Goal: Task Accomplishment & Management: Manage account settings

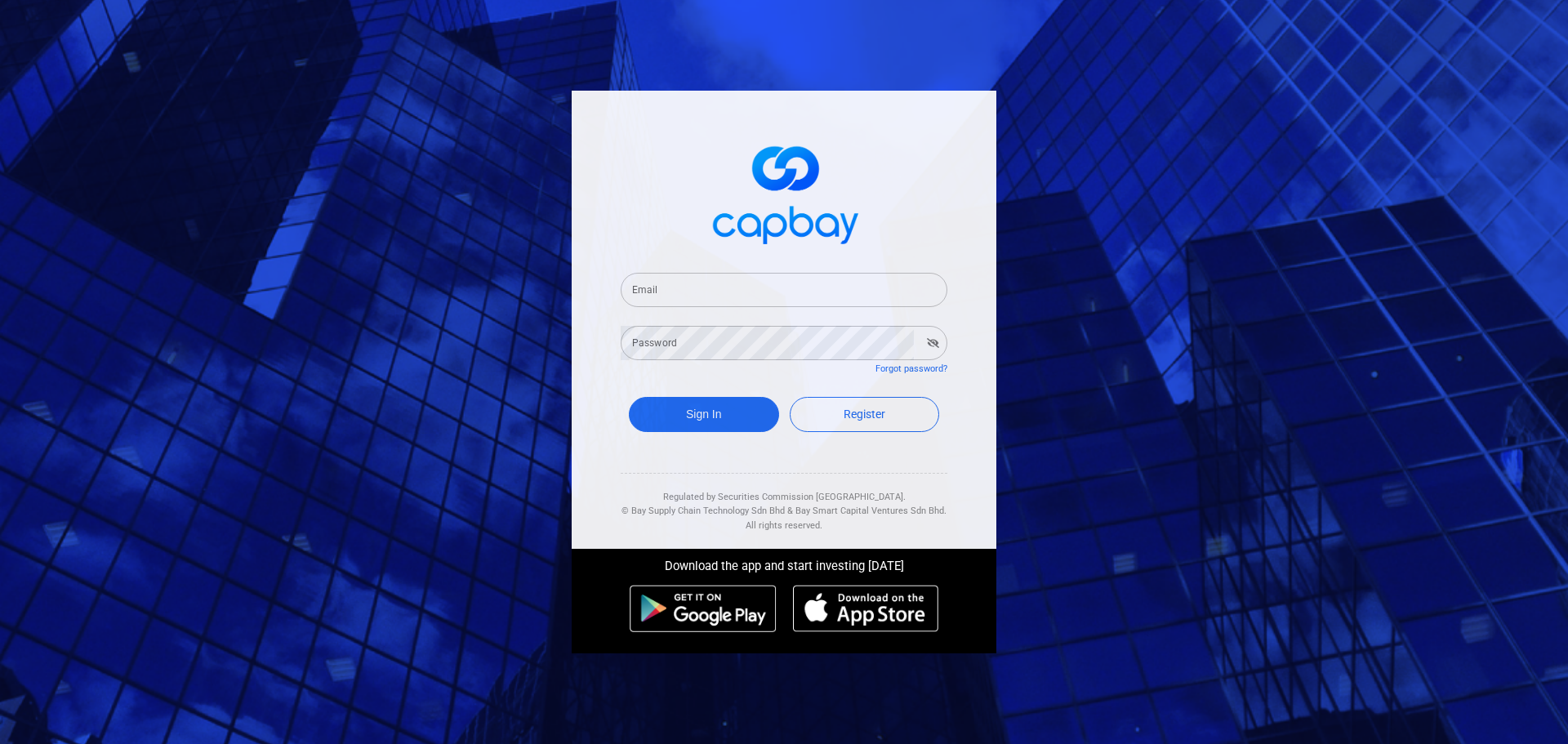
click at [669, 263] on div "Email Email" at bounding box center [784, 280] width 327 height 54
click at [670, 284] on input "Email" at bounding box center [784, 290] width 327 height 34
type input "[EMAIL_ADDRESS][DOMAIN_NAME]"
click at [696, 410] on button "Sign In" at bounding box center [704, 415] width 150 height 35
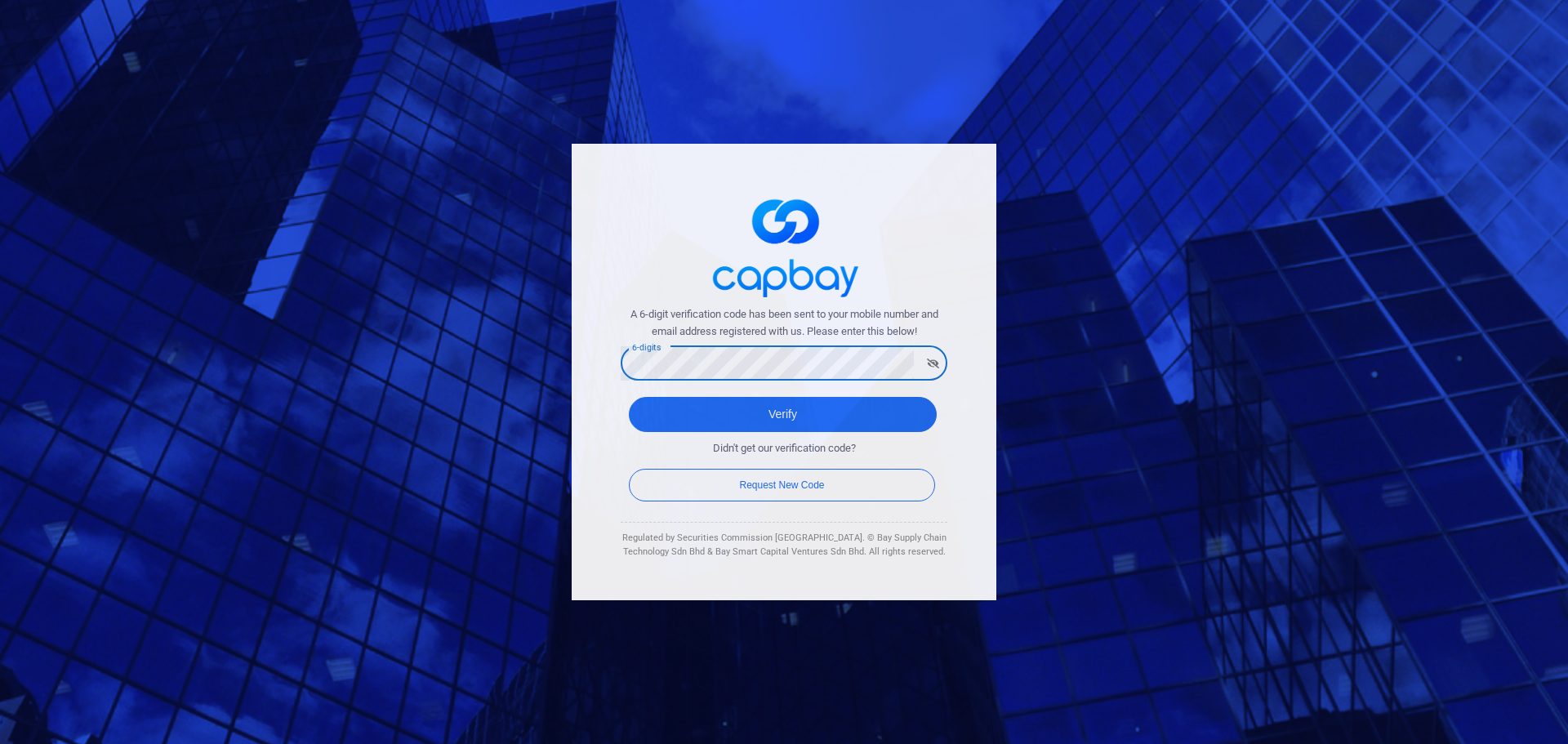
click at [629, 397] on button "Verify" at bounding box center [783, 415] width 308 height 35
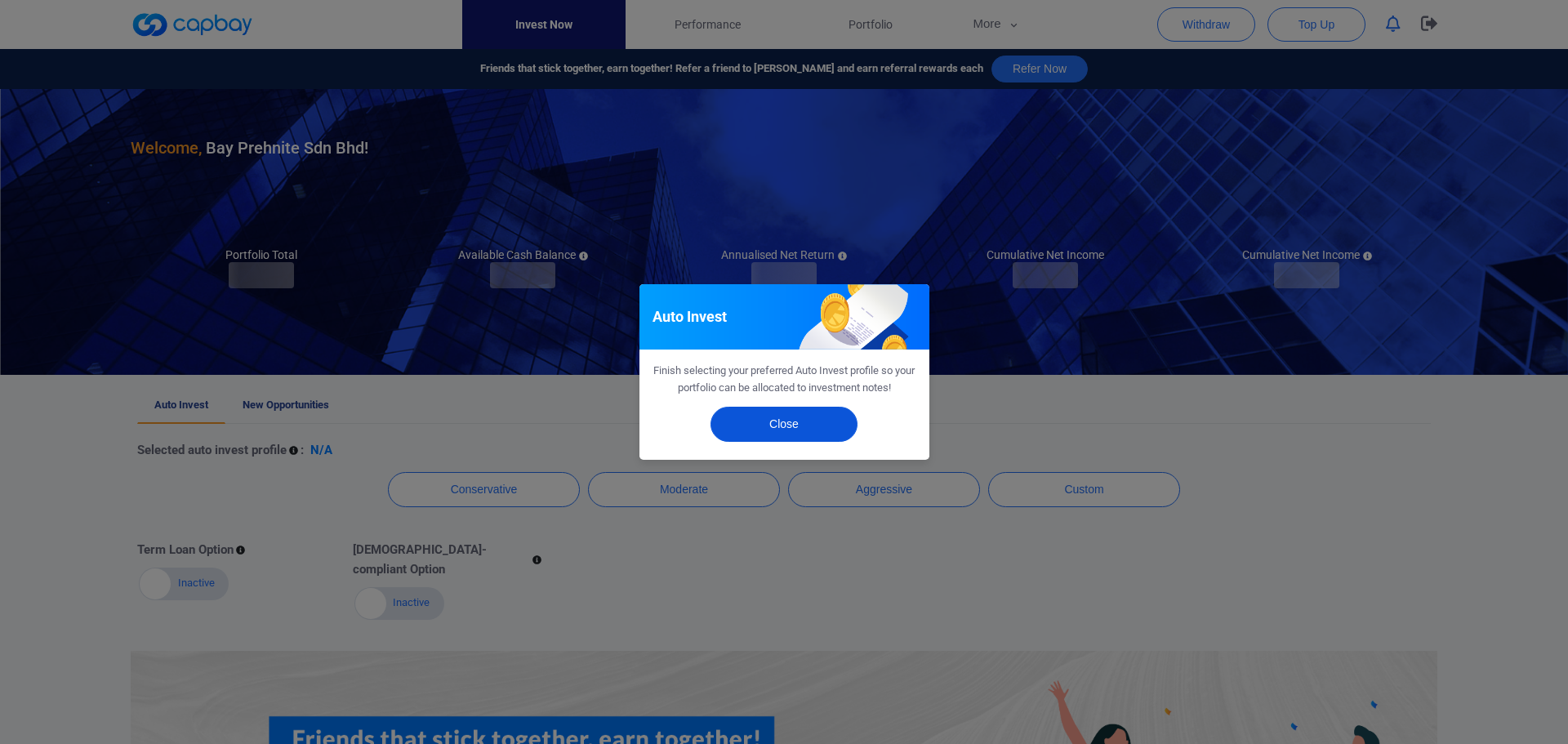
click at [811, 430] on button "Close" at bounding box center [784, 424] width 147 height 35
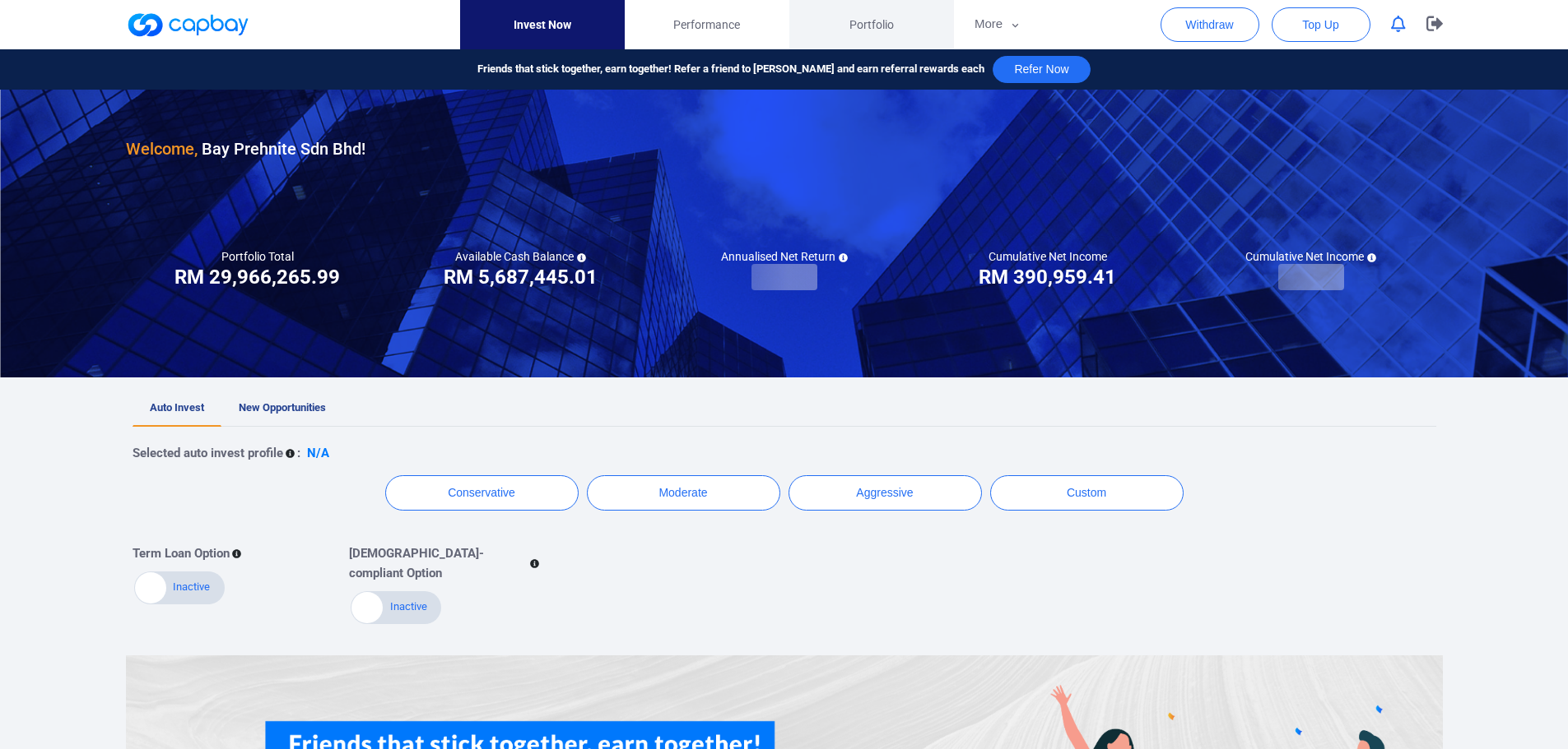
click at [896, 30] on link "Portfolio" at bounding box center [871, 25] width 165 height 49
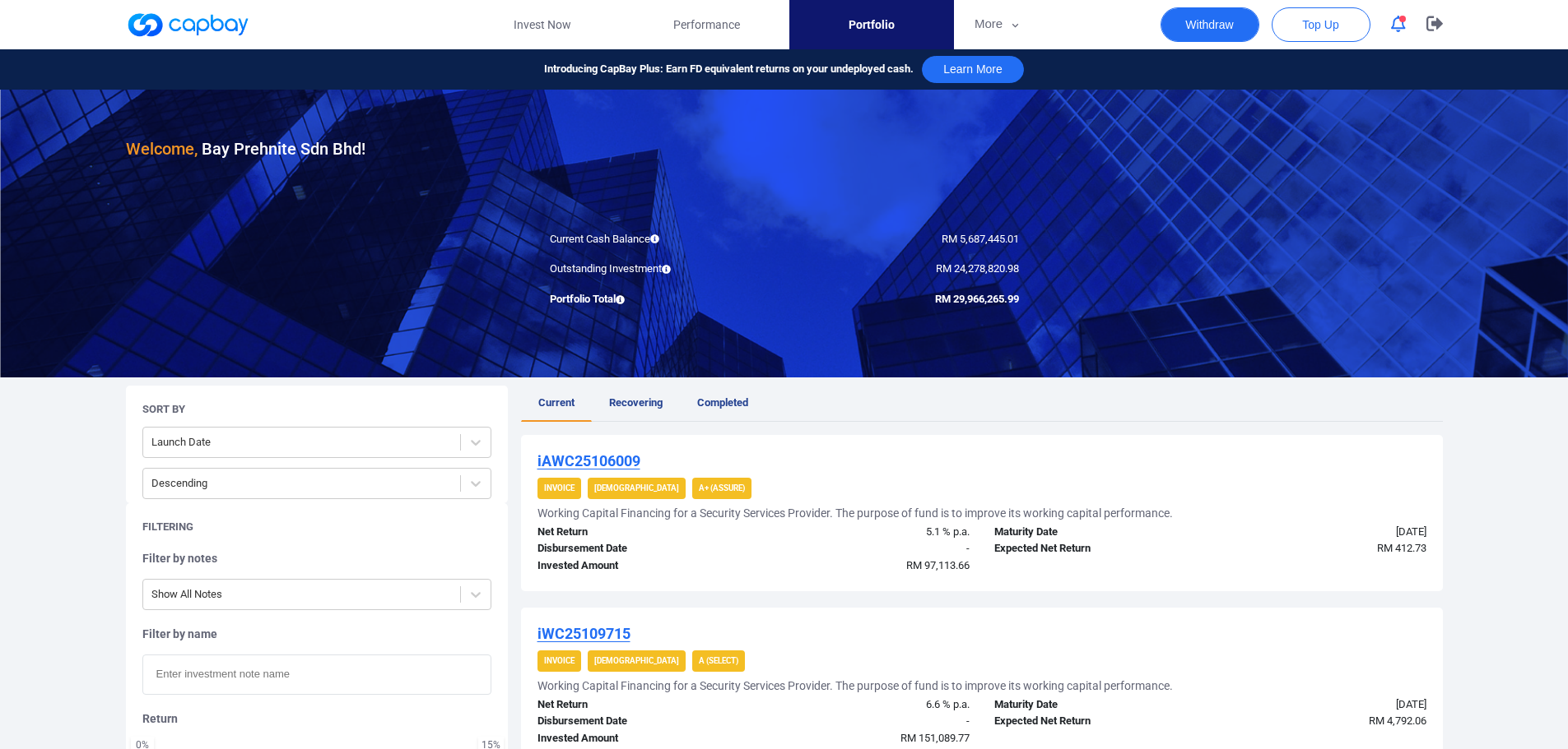
click at [1220, 20] on button "Withdraw" at bounding box center [1210, 25] width 99 height 35
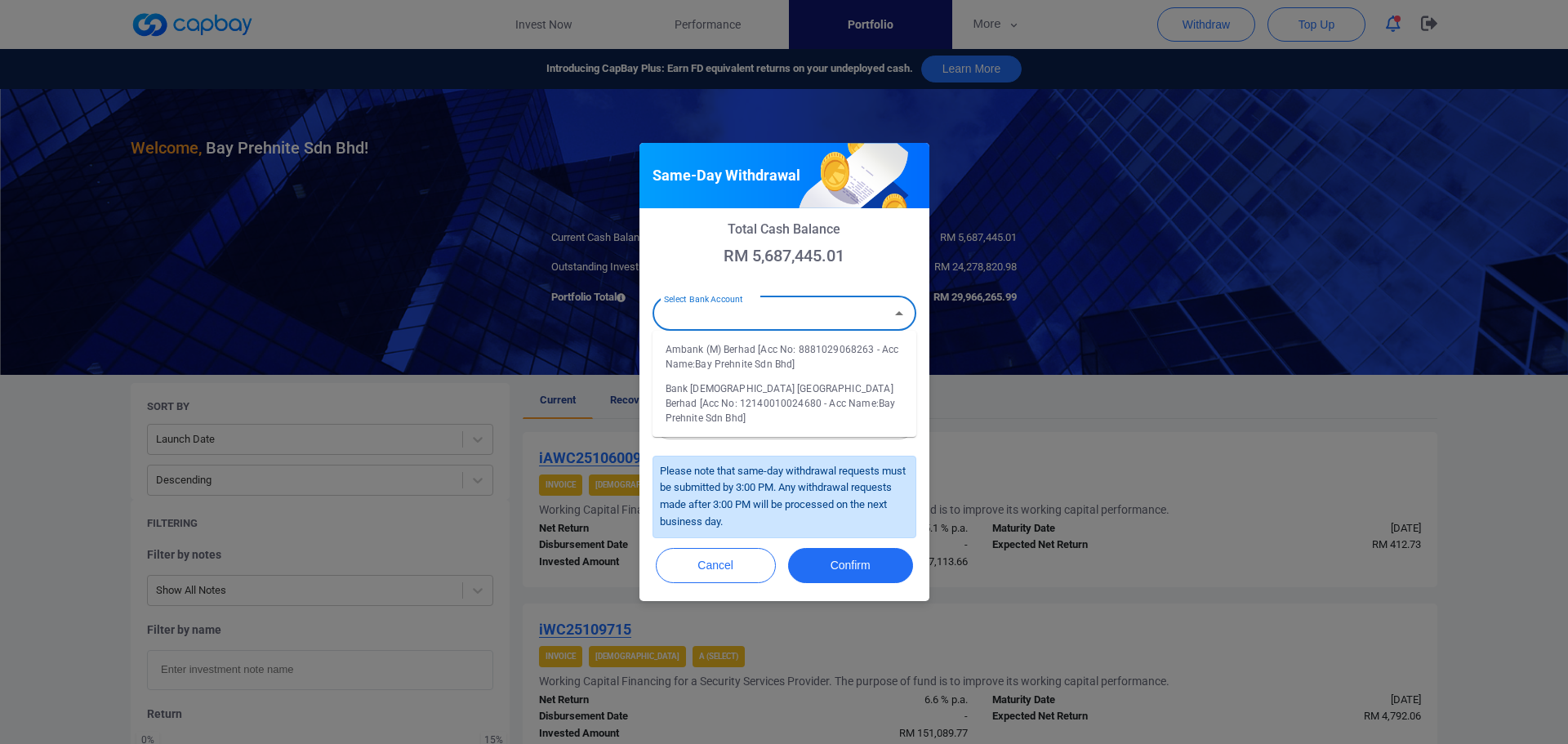
click at [742, 304] on div "Select Bank Account Select Bank Account" at bounding box center [784, 312] width 264 height 37
click at [766, 355] on li "Ambank (M) Berhad [Acc No: 8881029068263 - Acc Name:Bay Prehnite Sdn Bhd]" at bounding box center [784, 357] width 264 height 39
type input "Ambank (M) Berhad [Acc No: 8881029068263 - Acc Name:Bay Prehnite Sdn Bhd]"
click at [753, 369] on input "Amount (RM)" at bounding box center [784, 367] width 264 height 34
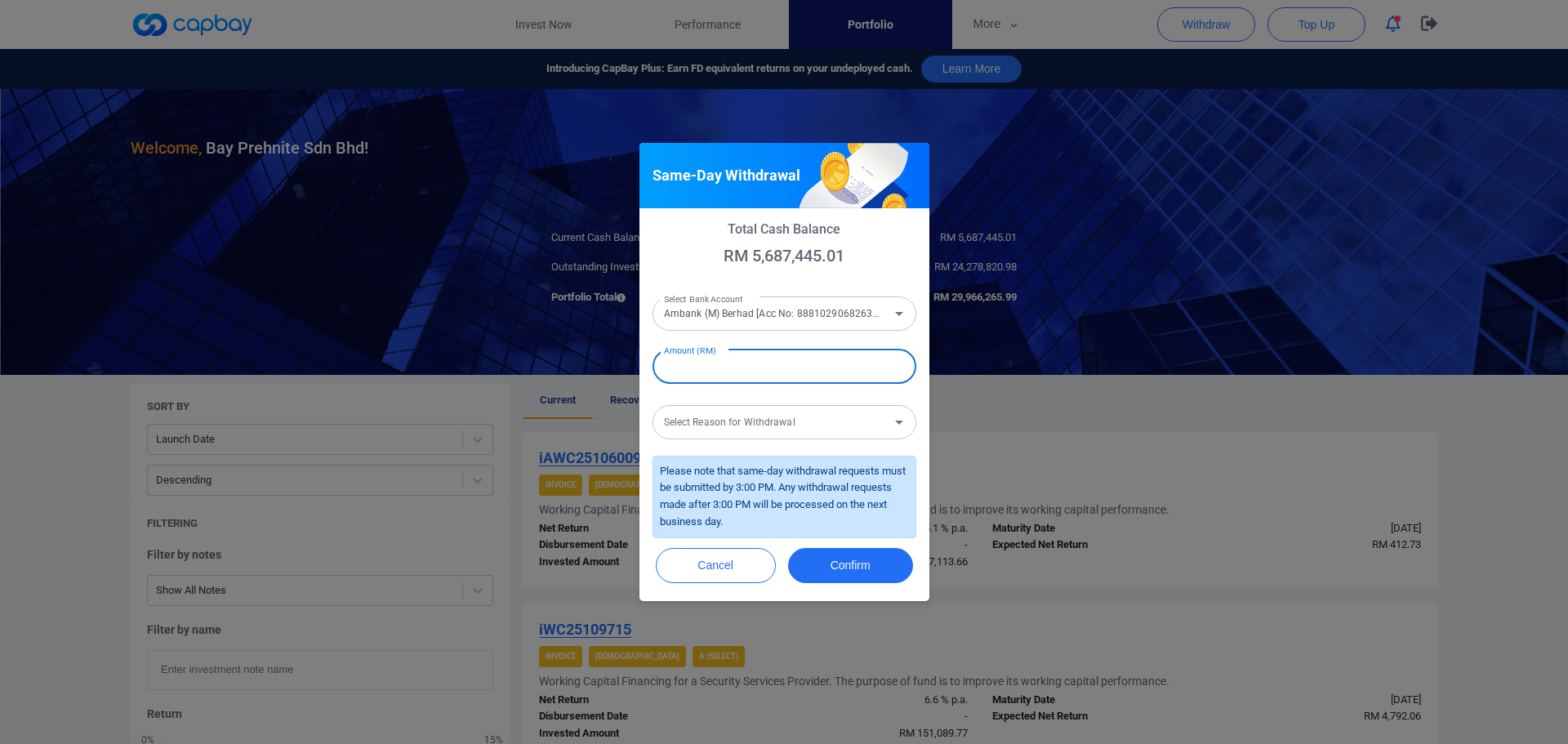
click at [727, 363] on input "Amount (RM)" at bounding box center [784, 367] width 264 height 34
type input "RM 500,000"
click at [748, 424] on input "Select Reason for Withdrawal" at bounding box center [771, 422] width 227 height 30
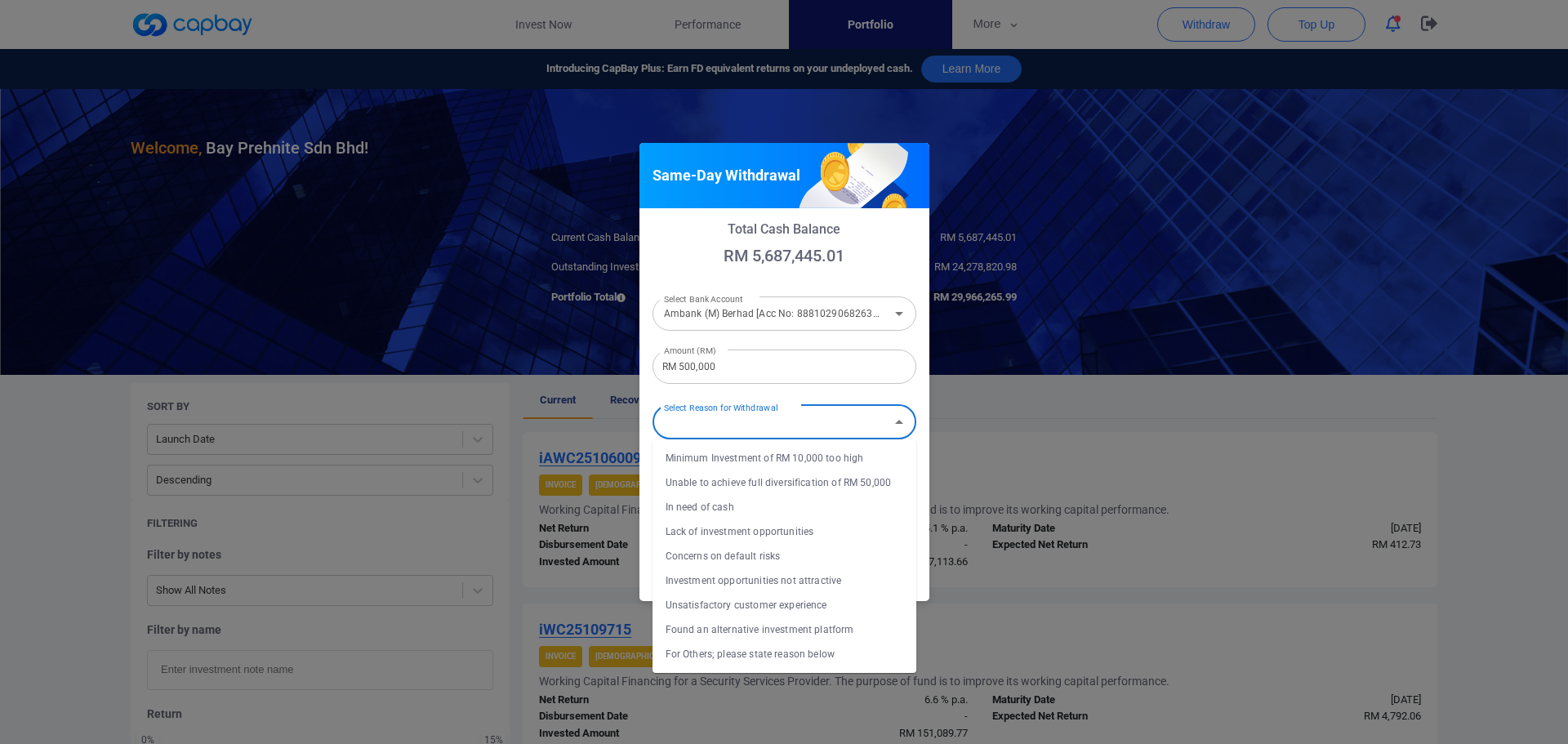
click at [713, 514] on li "In need of cash" at bounding box center [784, 508] width 264 height 25
type input "In need of cash"
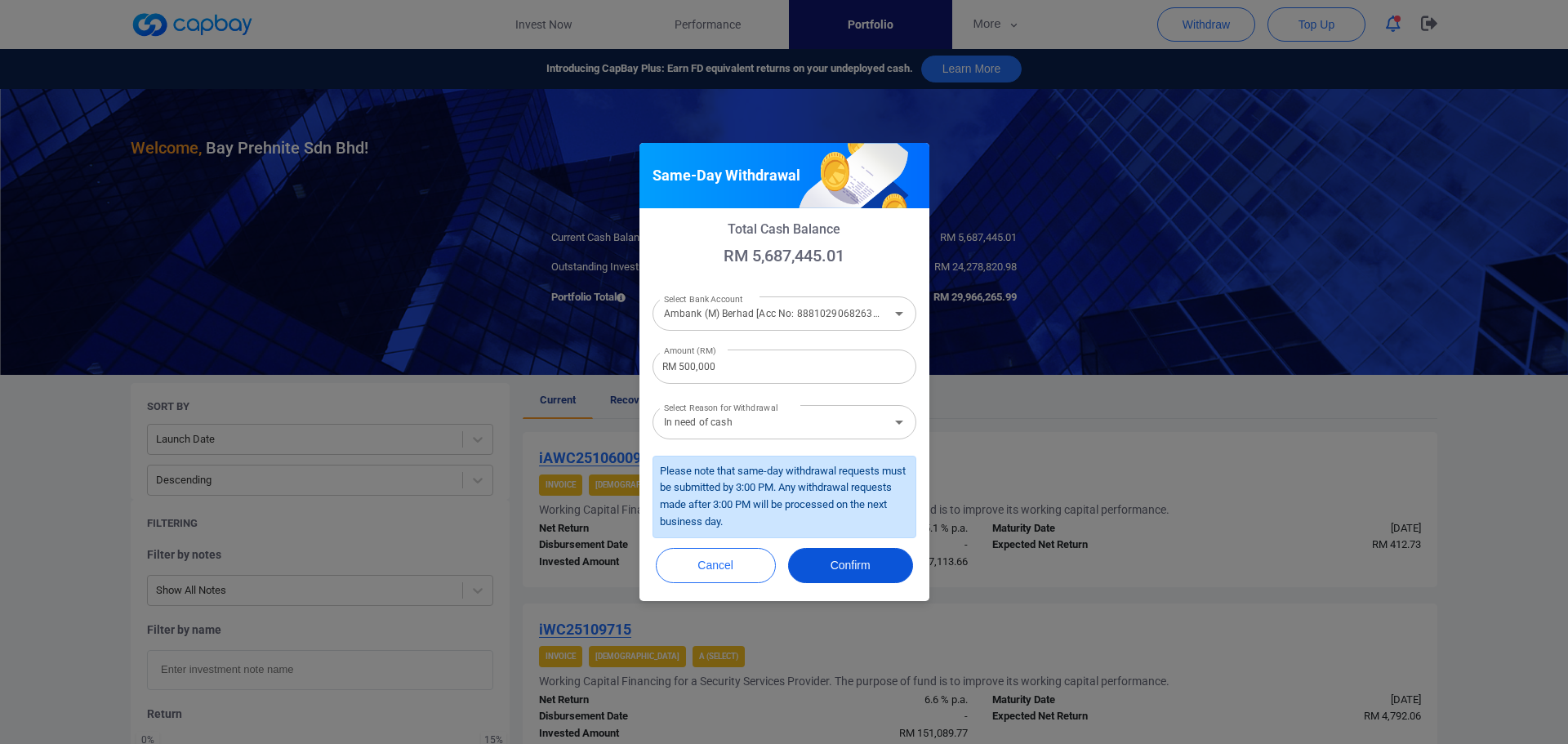
click at [836, 564] on button "Confirm" at bounding box center [850, 566] width 125 height 35
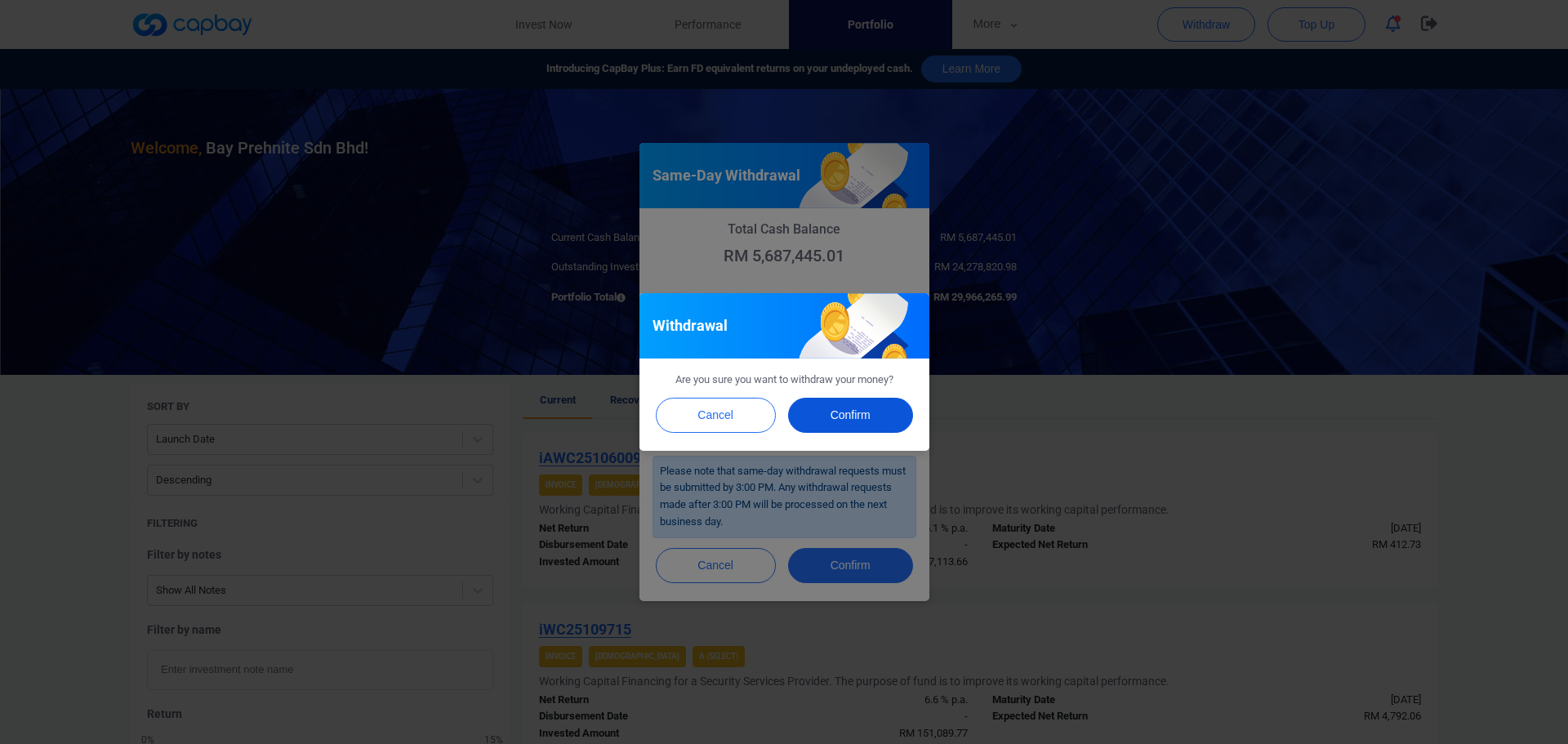
click at [848, 413] on button "Confirm" at bounding box center [850, 415] width 125 height 35
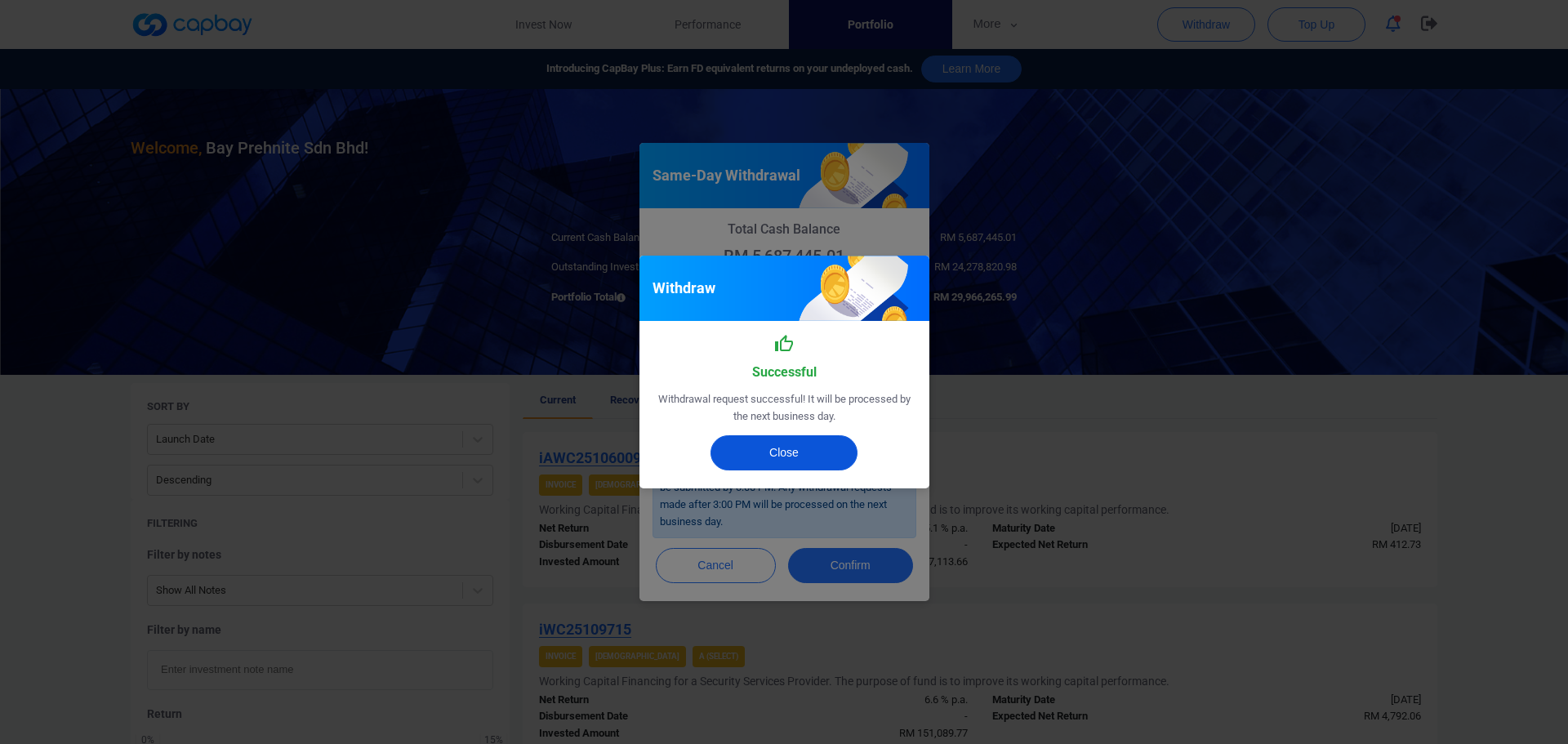
click at [797, 445] on button "Close" at bounding box center [784, 453] width 147 height 35
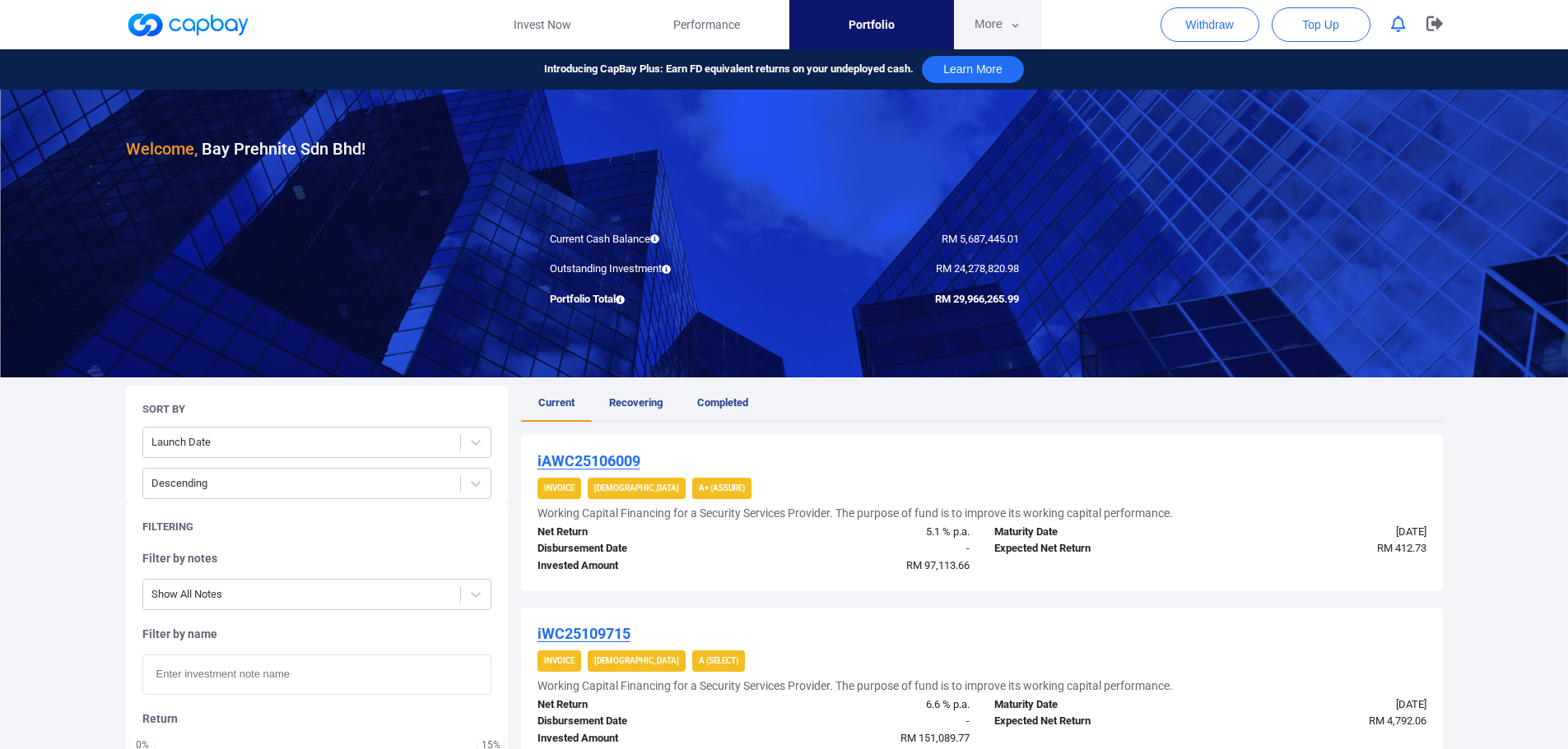
click at [996, 23] on button "More" at bounding box center [997, 25] width 88 height 49
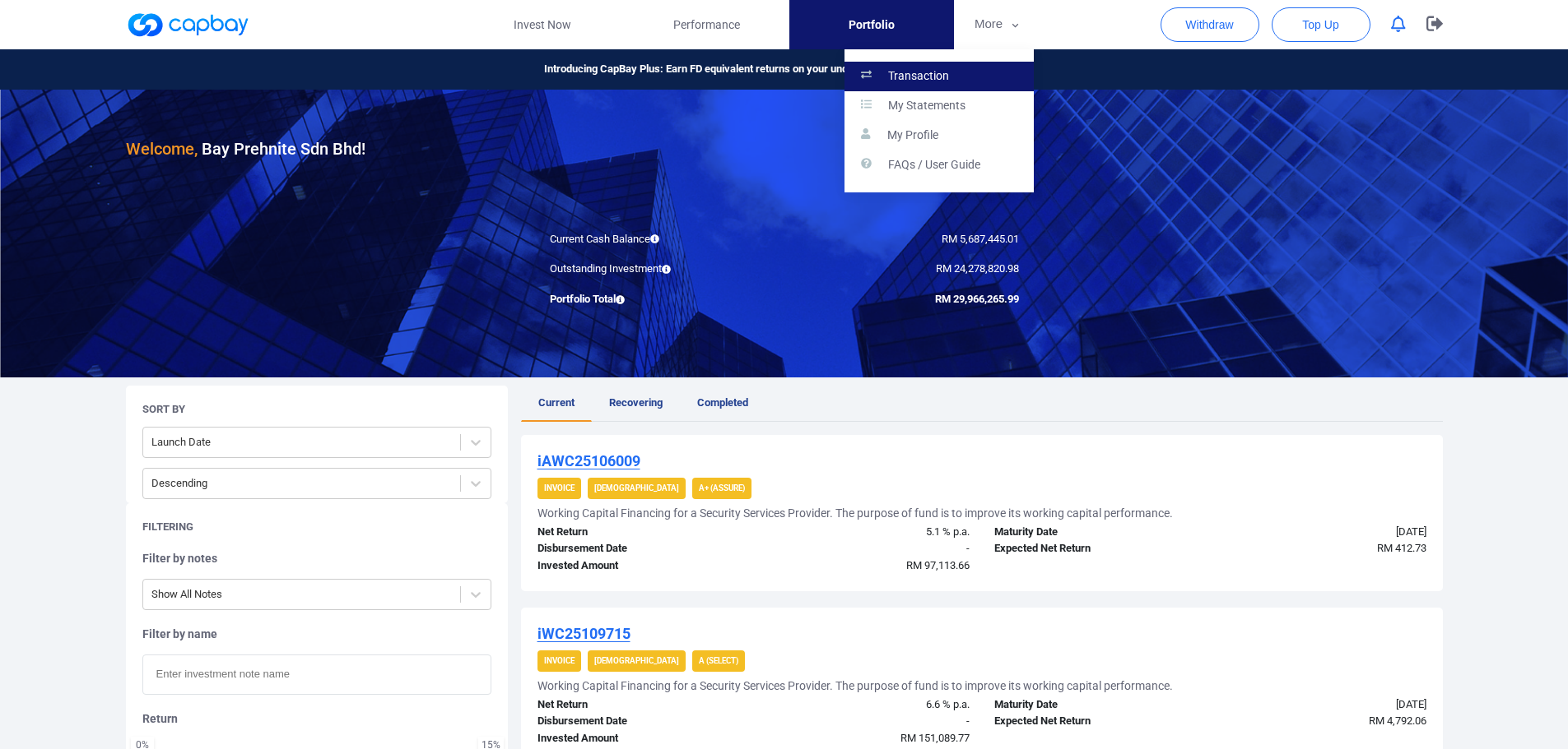
click at [917, 77] on p "Transaction" at bounding box center [918, 77] width 61 height 15
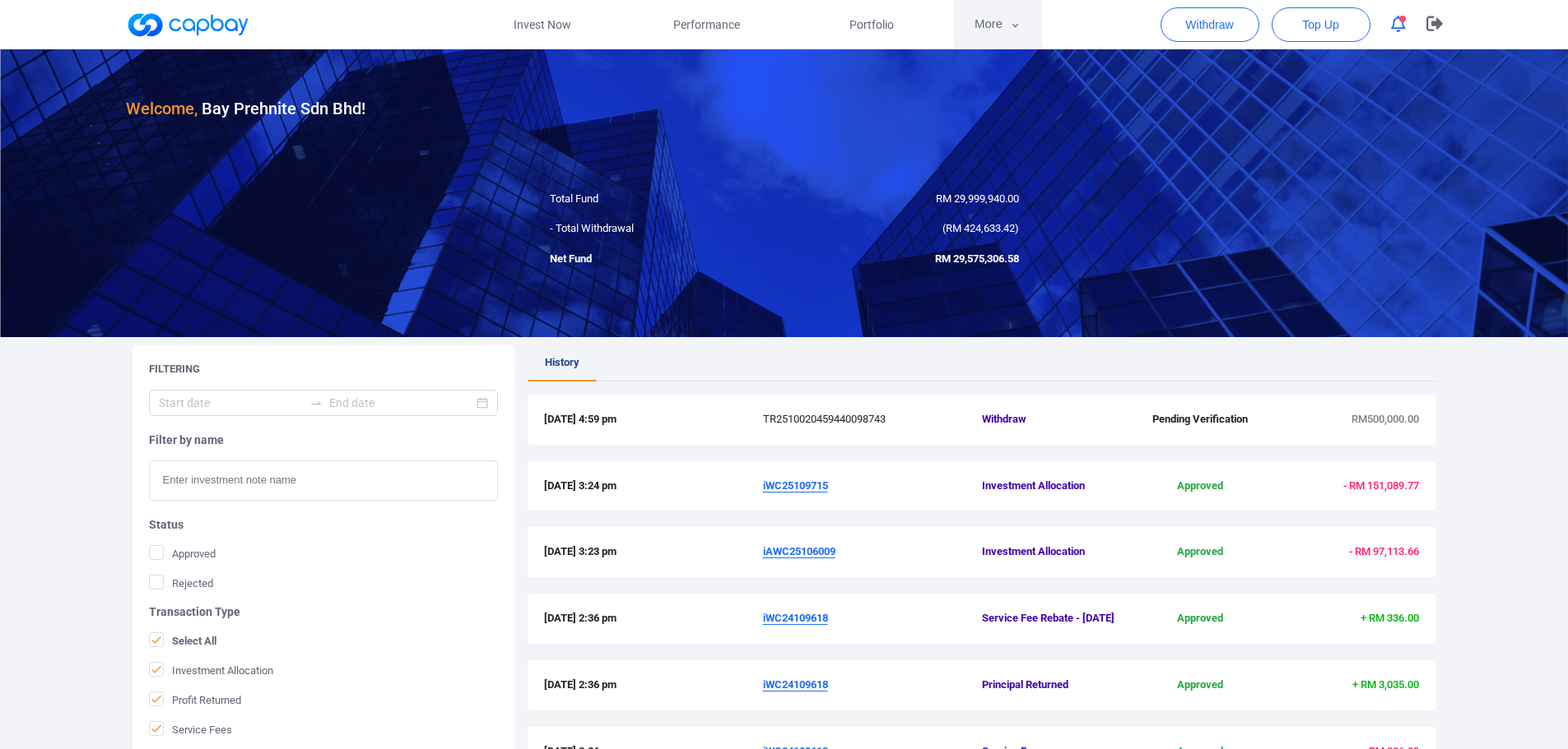
click at [1001, 29] on button "More" at bounding box center [997, 25] width 88 height 49
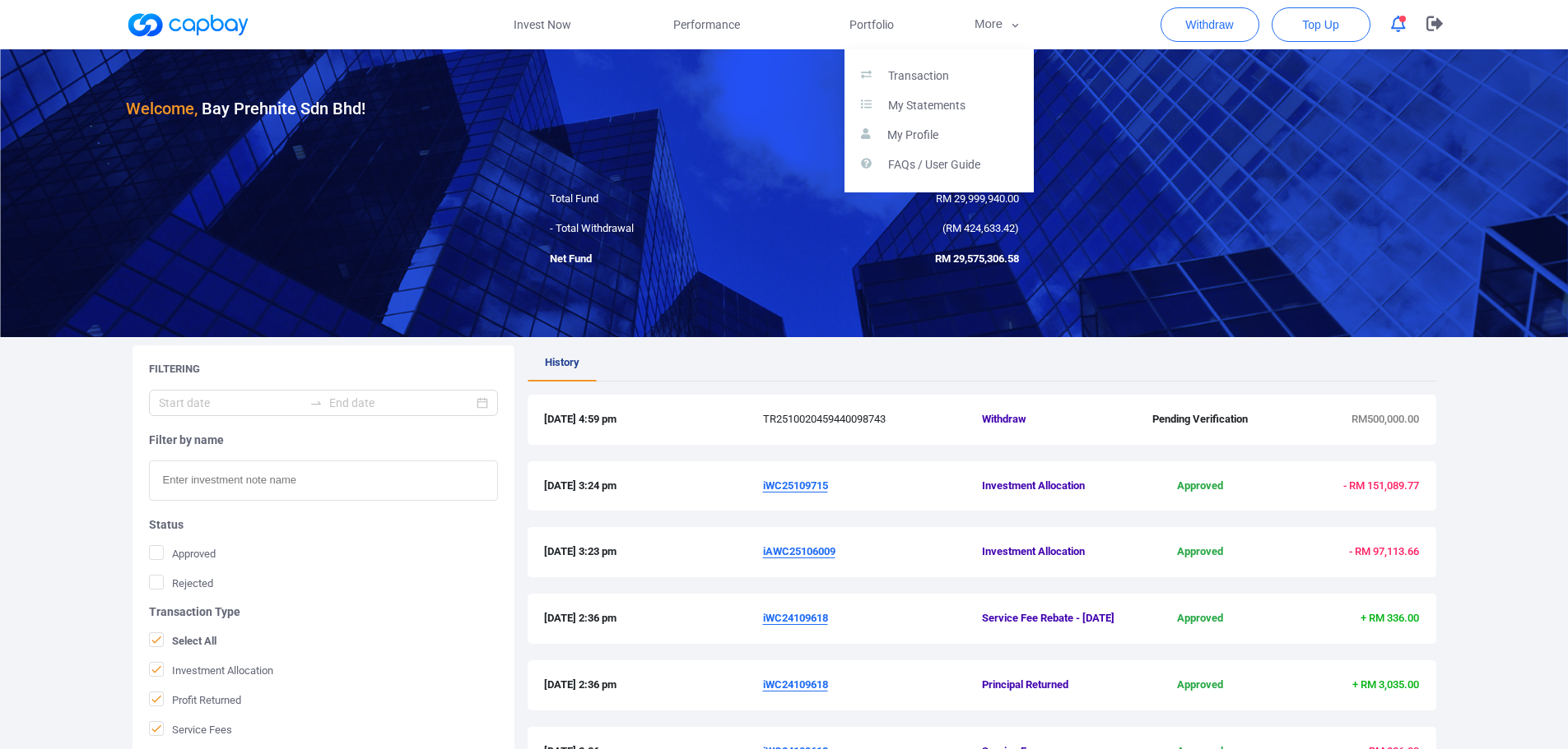
click at [1202, 130] on button "button" at bounding box center [784, 374] width 1568 height 749
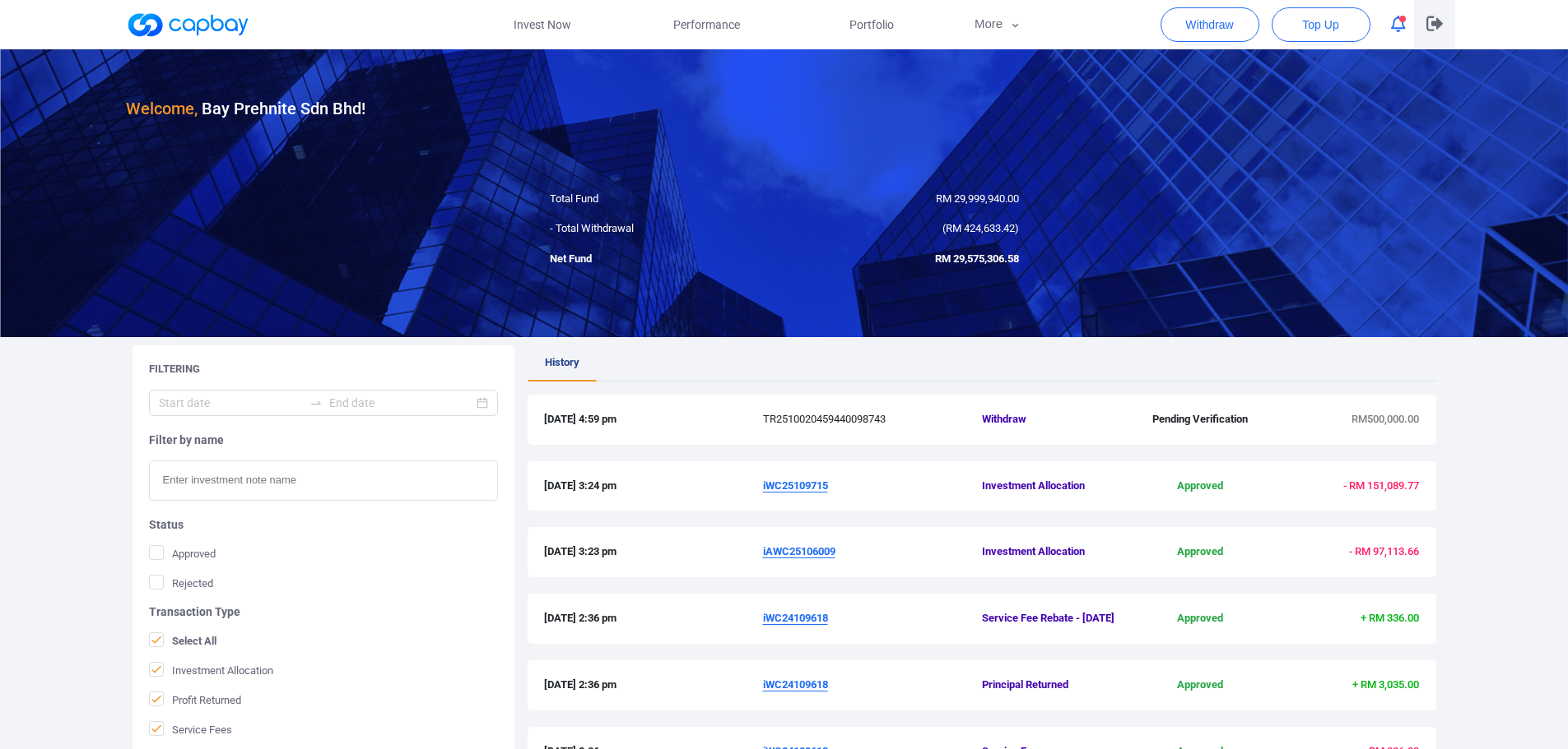
click at [1449, 26] on button "button" at bounding box center [1435, 25] width 41 height 49
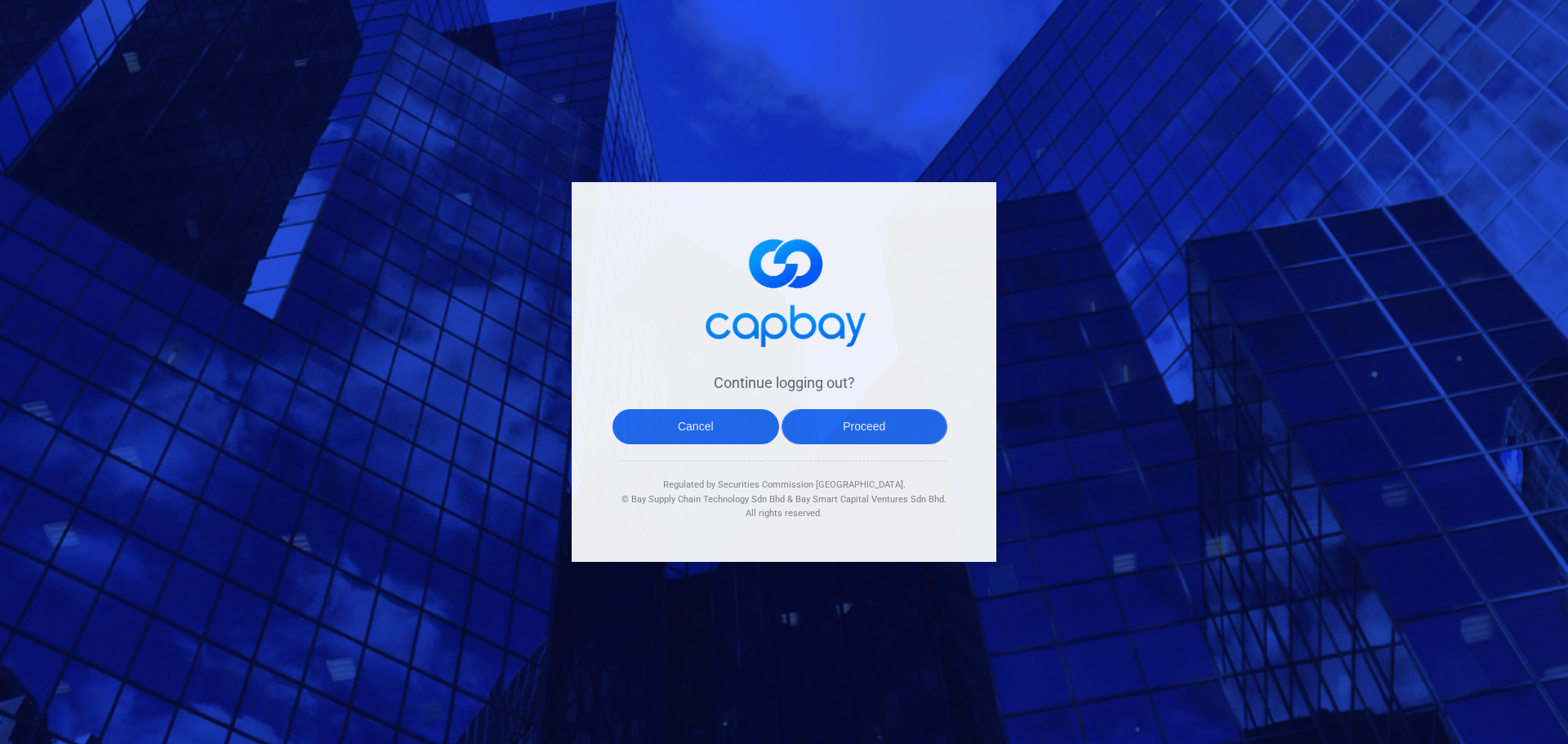
click at [847, 420] on button "Proceed" at bounding box center [864, 427] width 167 height 35
